Goal: Use online tool/utility: Utilize a website feature to perform a specific function

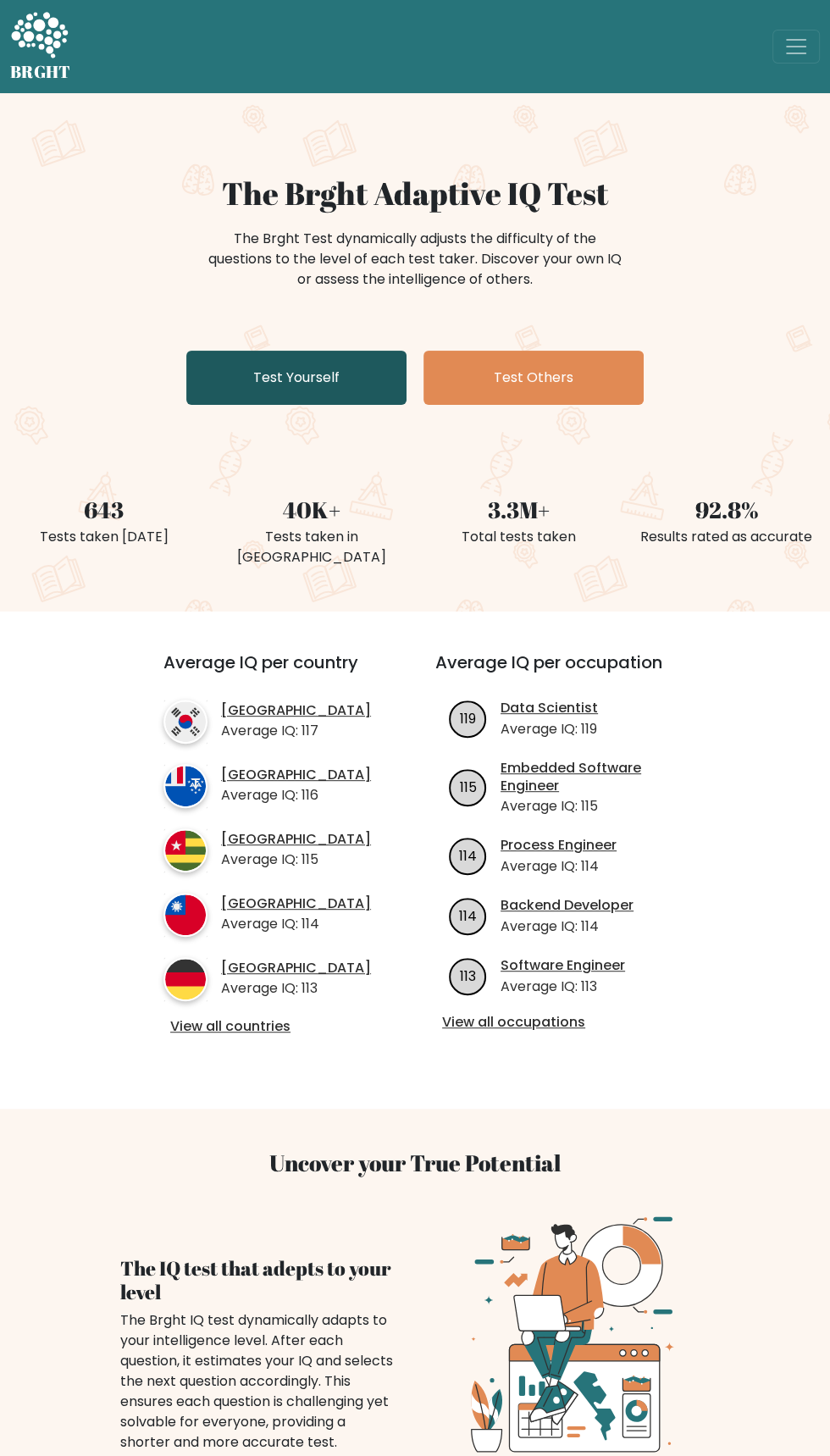
click at [259, 367] on link "Test Yourself" at bounding box center [296, 378] width 220 height 54
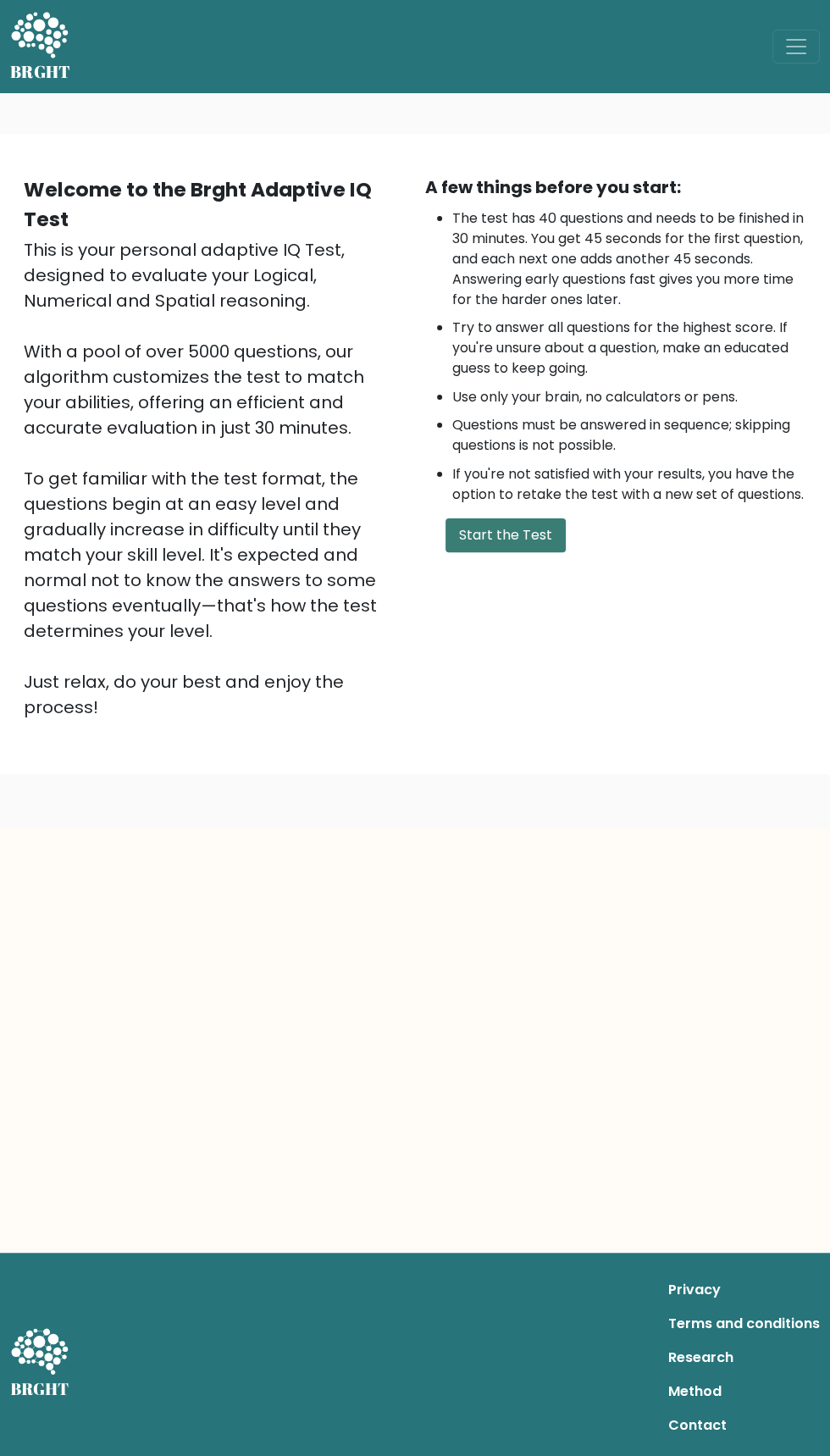
click at [487, 528] on button "Start the Test" at bounding box center [506, 535] width 120 height 34
